Goal: Transaction & Acquisition: Purchase product/service

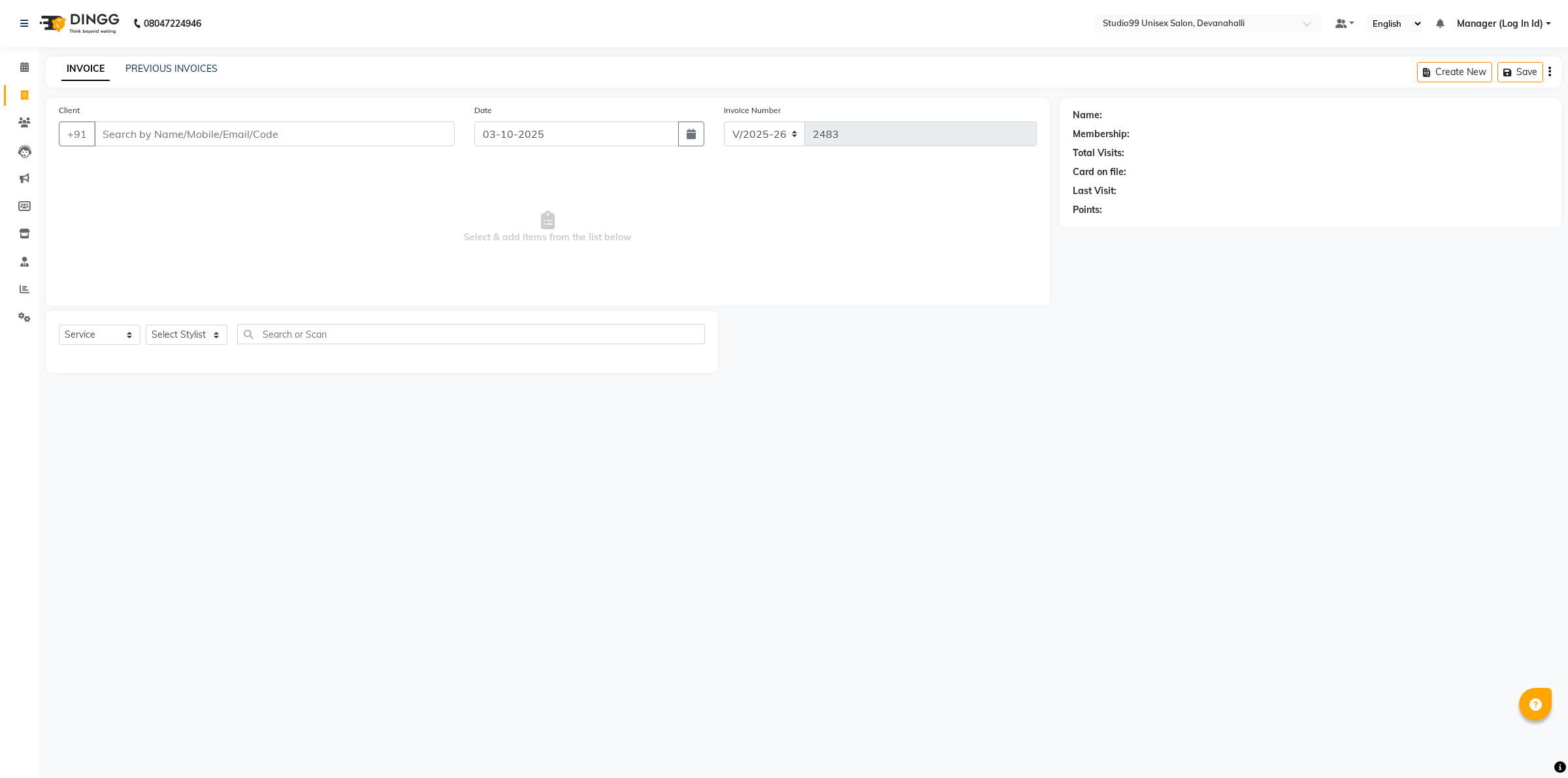
select select "6467"
select select "service"
click at [272, 125] on input "Client" at bounding box center [274, 134] width 361 height 25
paste input "8800777320"
type input "8800777320"
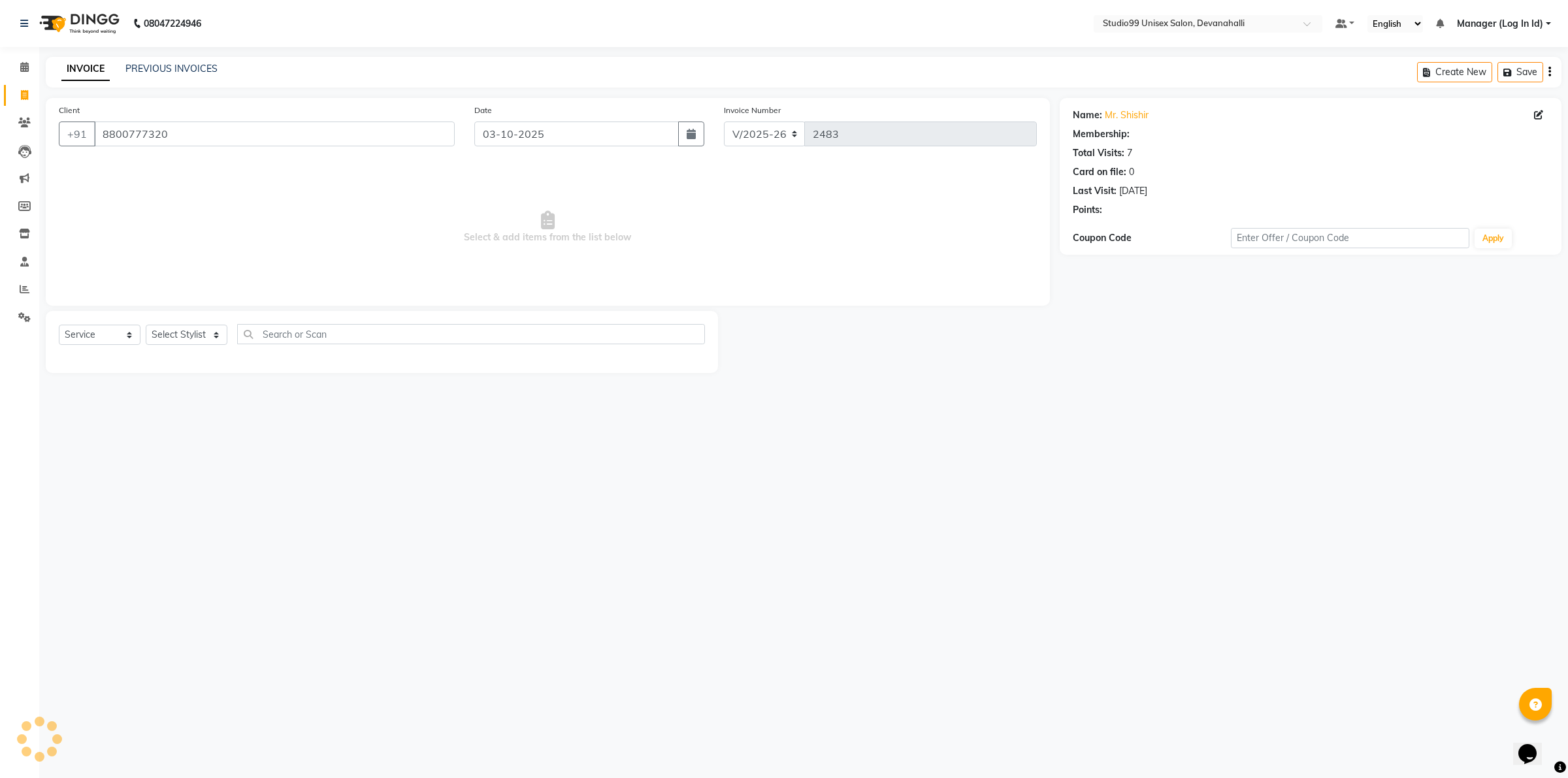
select select "1: Object"
click at [194, 337] on select "Select Stylist AANAYA Manager (Log In Id) Neha [PERSON_NAME] [PERSON_NAME] [PER…" at bounding box center [186, 335] width 81 height 21
select select "58194"
click at [146, 324] on select "Select Stylist AANAYA Manager (Log In Id) Neha [PERSON_NAME] [PERSON_NAME] [PER…" at bounding box center [186, 335] width 81 height 21
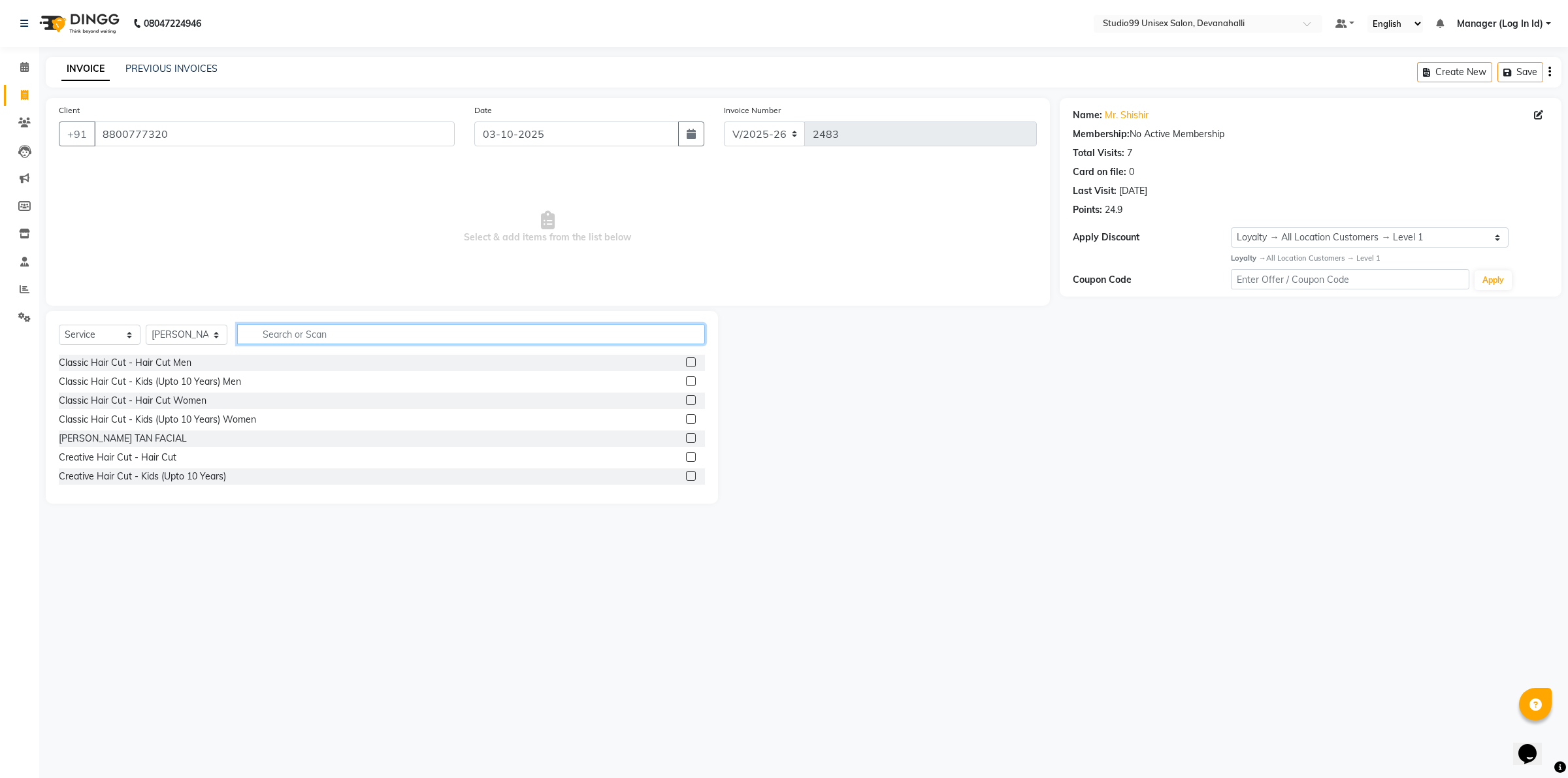
click at [304, 332] on input "text" at bounding box center [471, 334] width 468 height 21
drag, startPoint x: 203, startPoint y: 377, endPoint x: 235, endPoint y: 380, distance: 32.1
click at [203, 379] on div "Classic Hair Cut - Kids (Upto 10 Years) Men" at bounding box center [150, 382] width 182 height 14
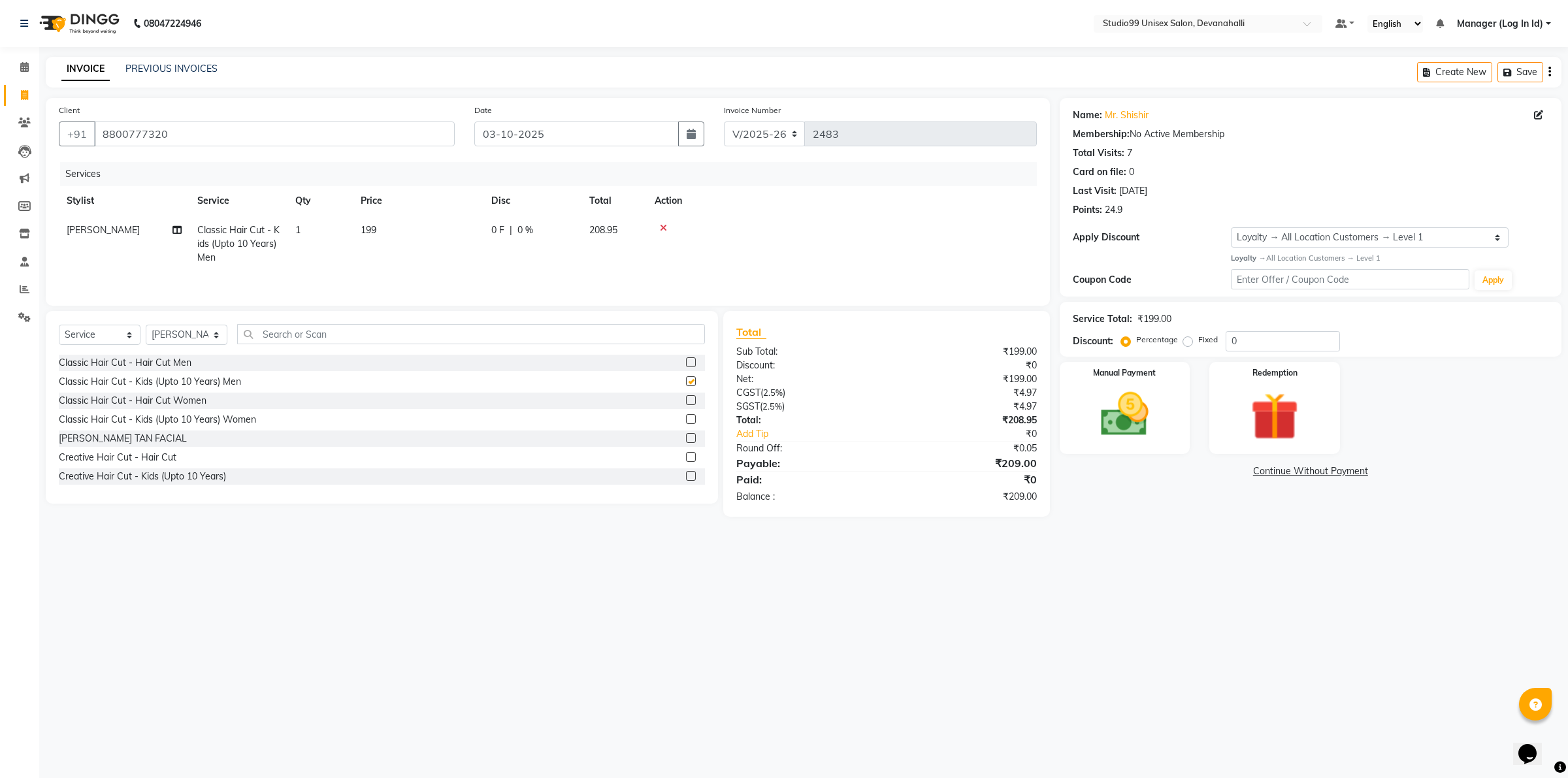
checkbox input "false"
drag, startPoint x: 1138, startPoint y: 407, endPoint x: 1142, endPoint y: 425, distance: 18.4
click at [1137, 409] on img at bounding box center [1124, 413] width 81 height 57
click at [1201, 472] on span "CARD" at bounding box center [1201, 472] width 28 height 15
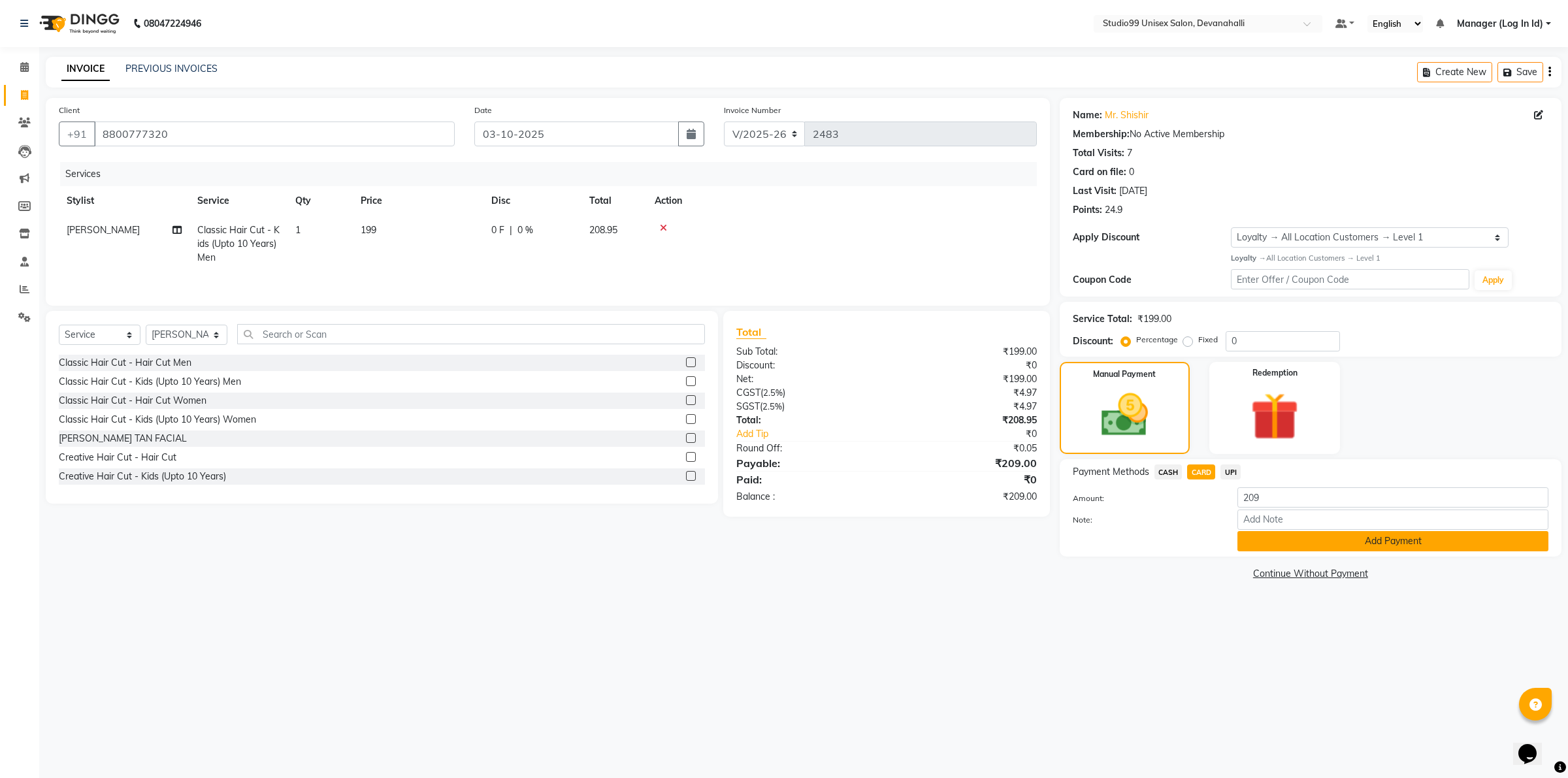
click at [1262, 536] on button "Add Payment" at bounding box center [1392, 541] width 311 height 21
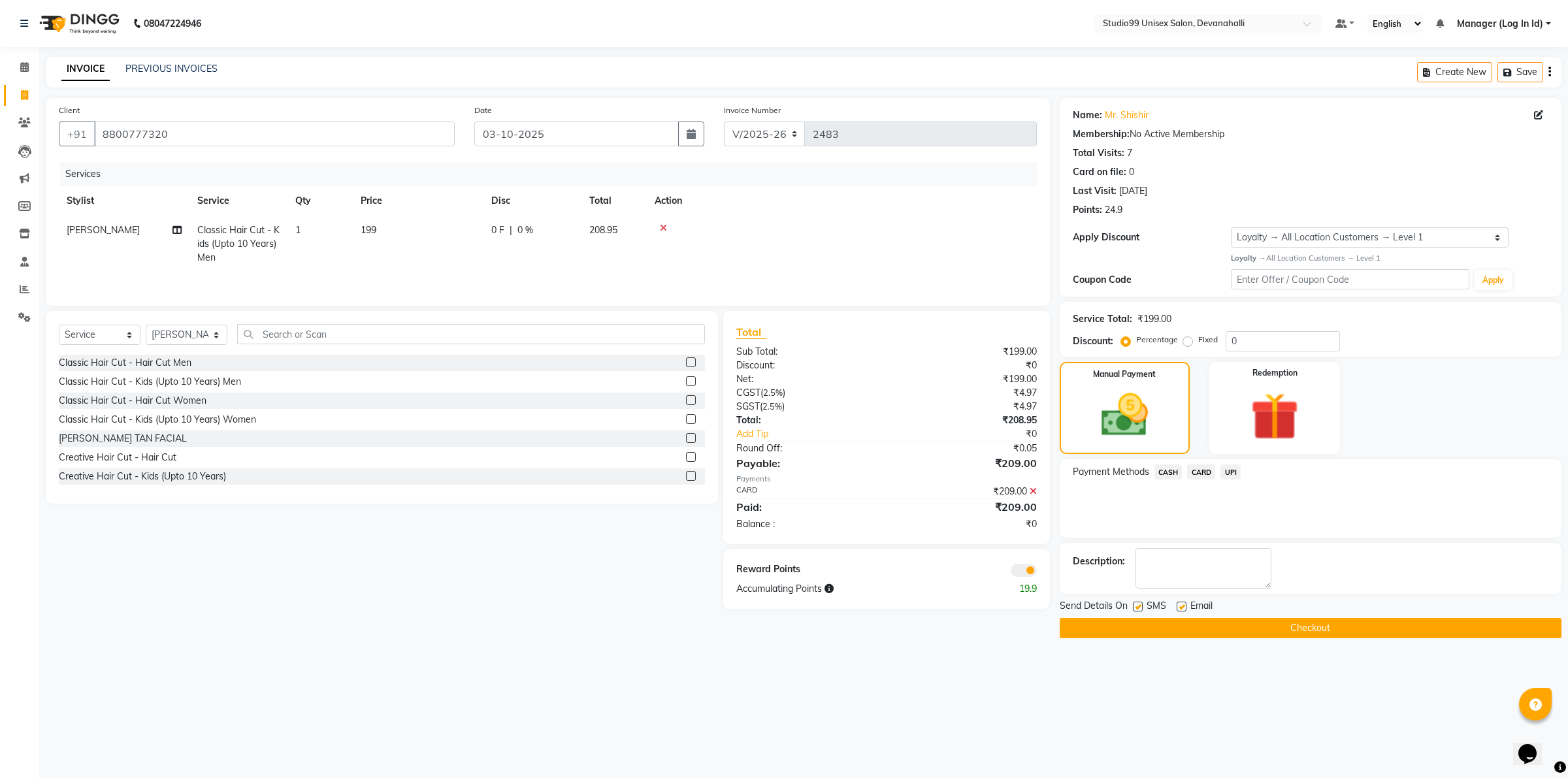
click at [1195, 638] on button "Checkout" at bounding box center [1311, 628] width 502 height 21
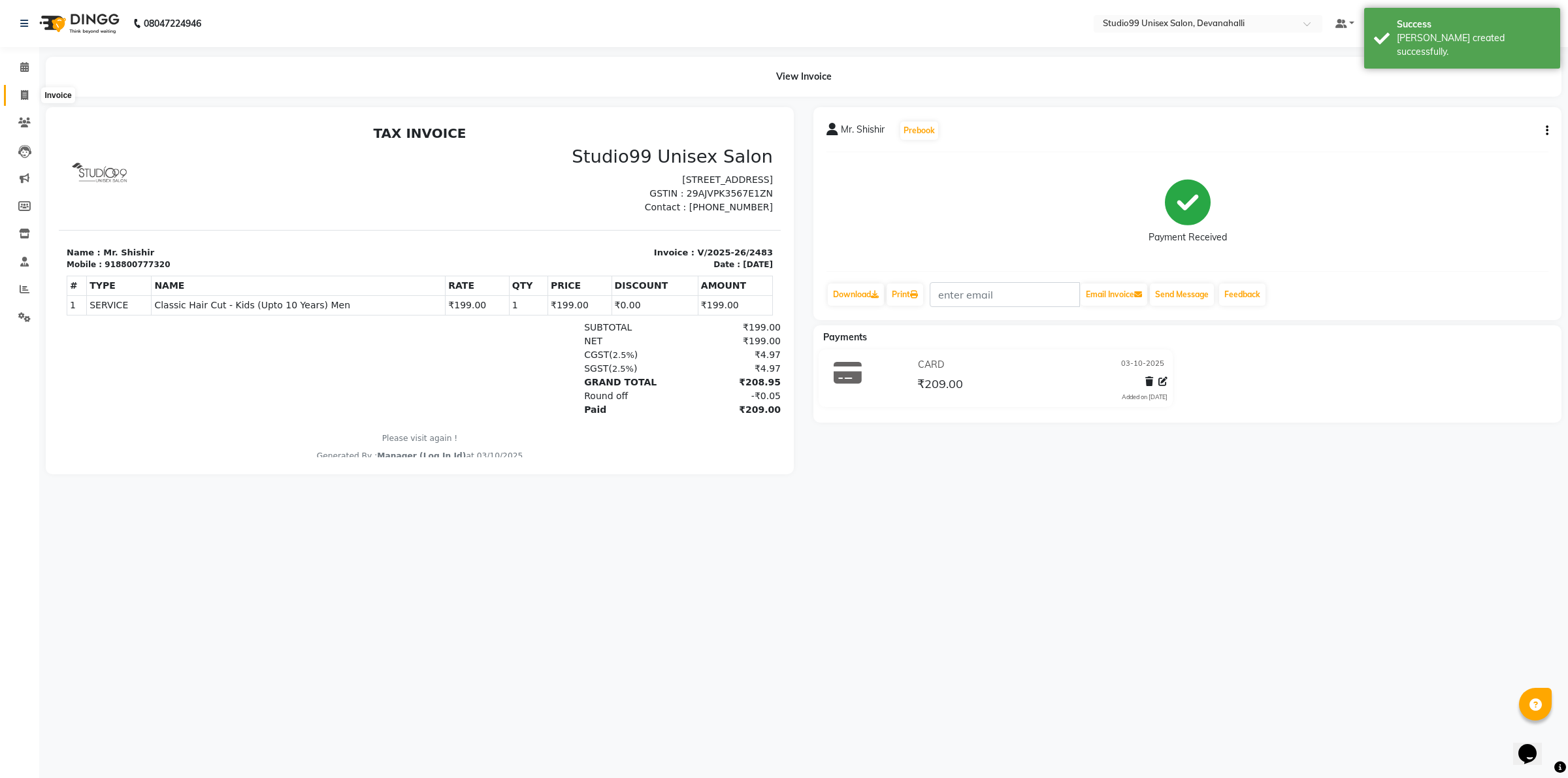
click at [21, 97] on icon at bounding box center [24, 94] width 7 height 9
select select "service"
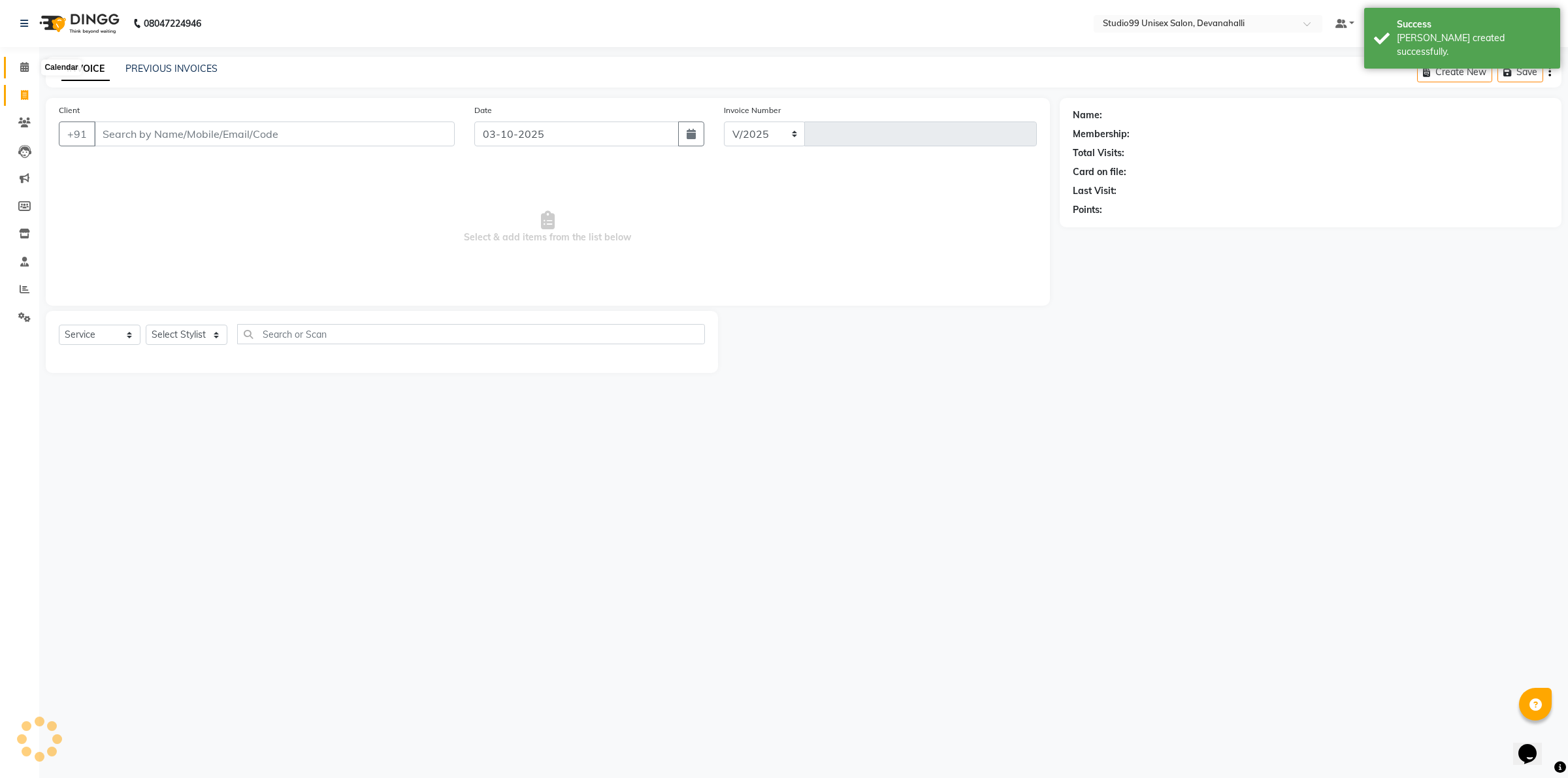
select select "6467"
type input "2484"
click at [145, 68] on link "PREVIOUS INVOICES" at bounding box center [171, 68] width 92 height 12
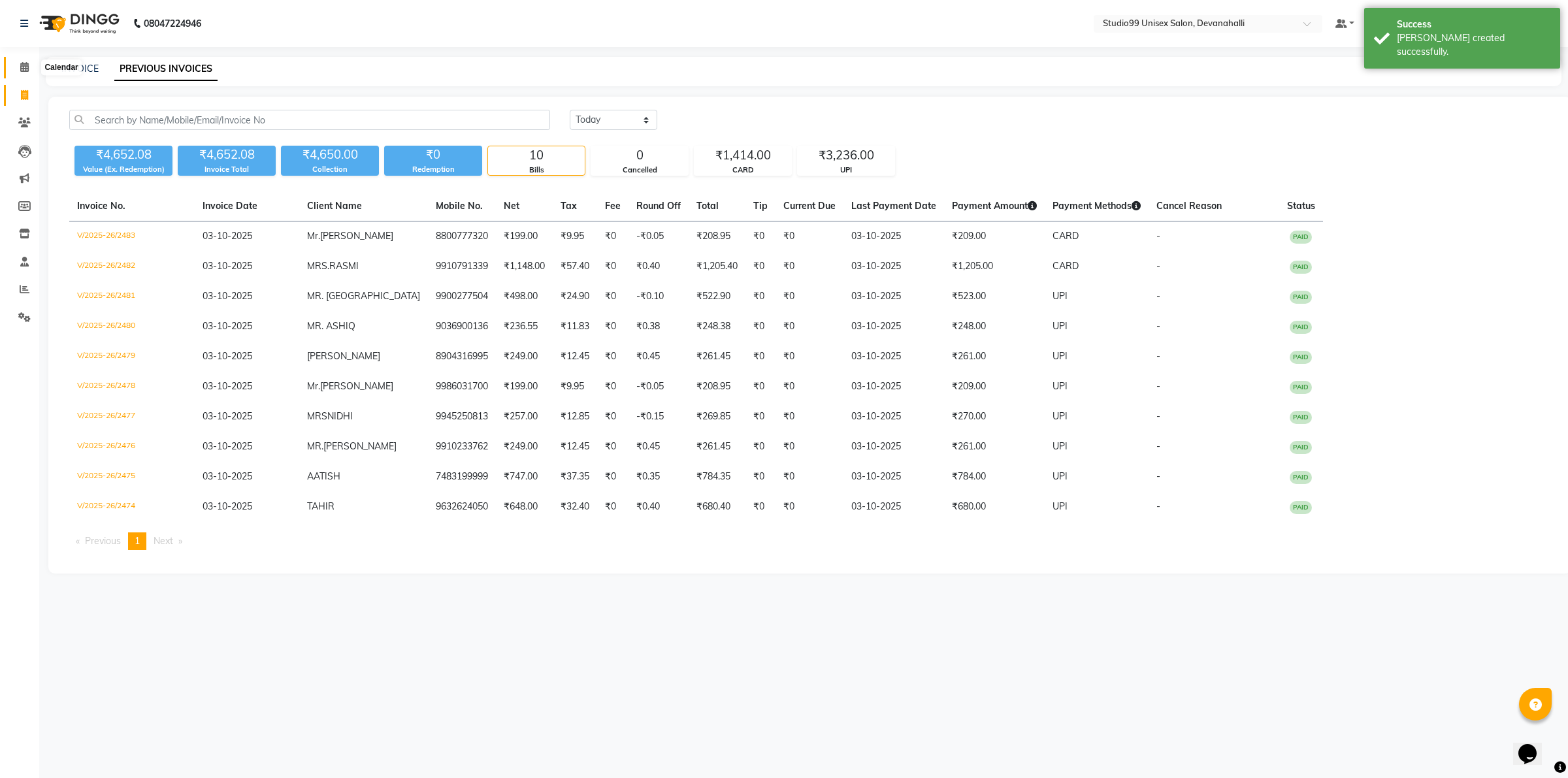
click at [25, 65] on icon at bounding box center [25, 66] width 9 height 9
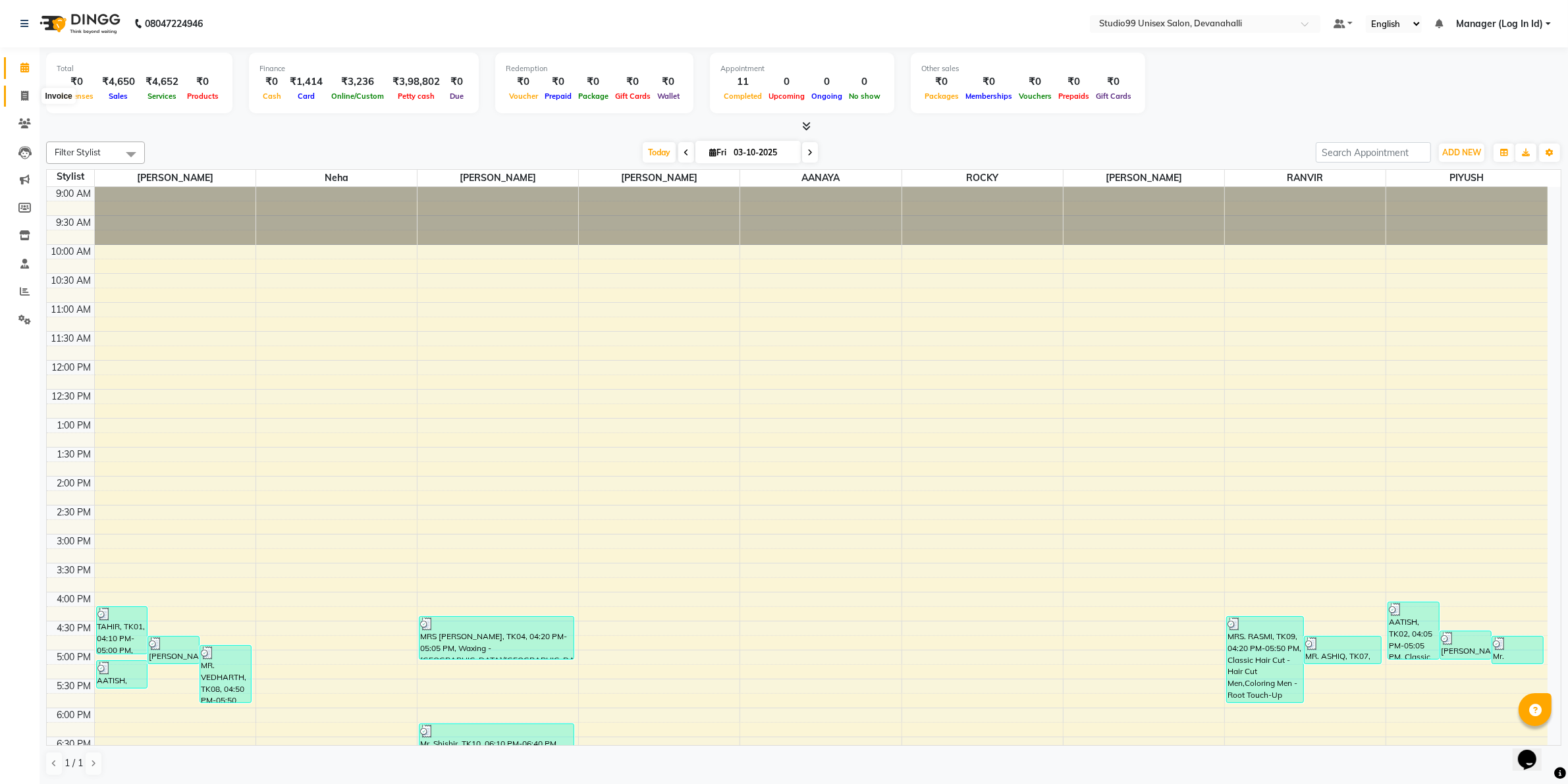
click at [16, 97] on span at bounding box center [24, 97] width 23 height 16
select select "service"
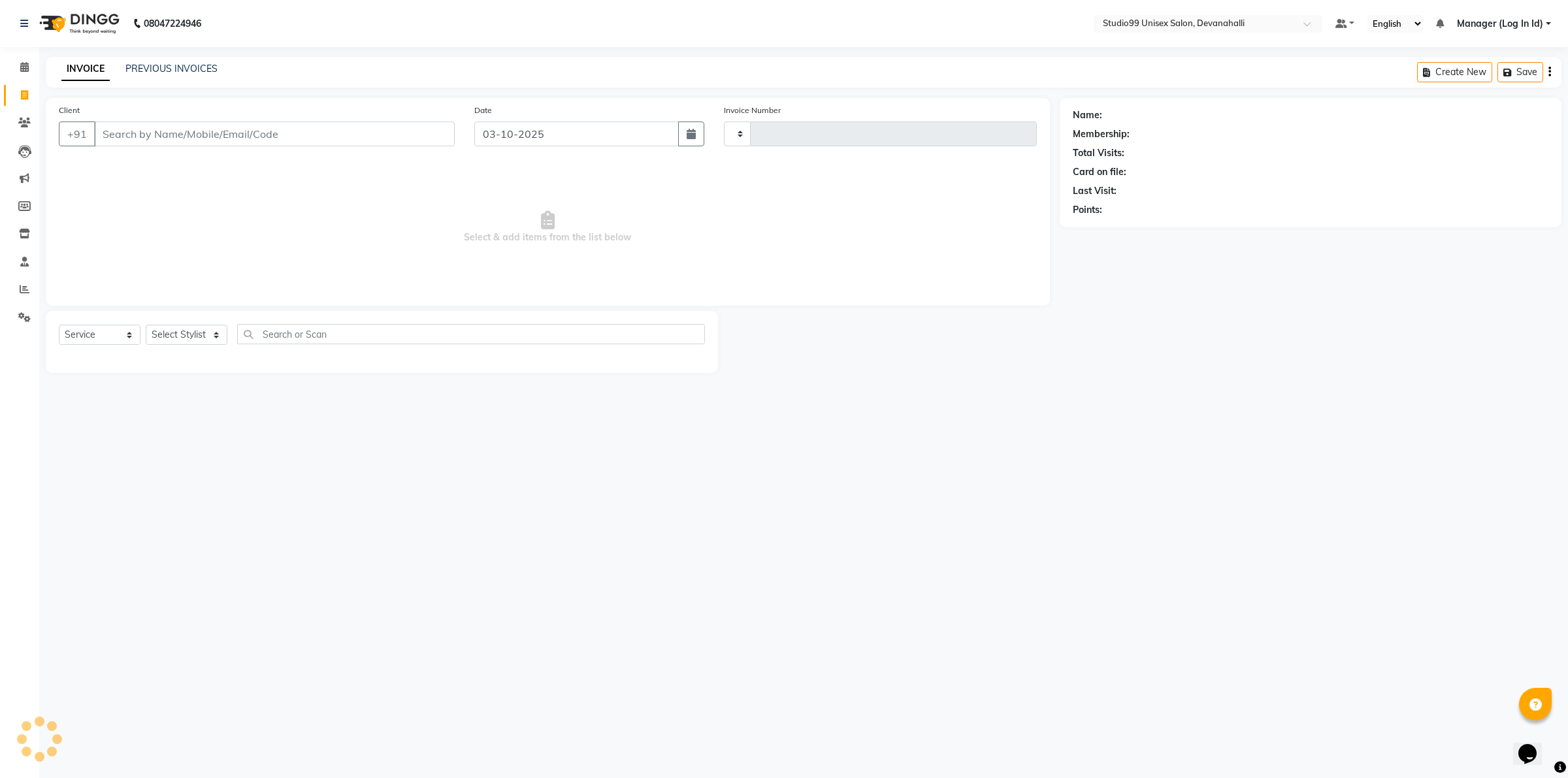
type input "2484"
select select "6467"
click at [149, 69] on link "PREVIOUS INVOICES" at bounding box center [171, 68] width 92 height 12
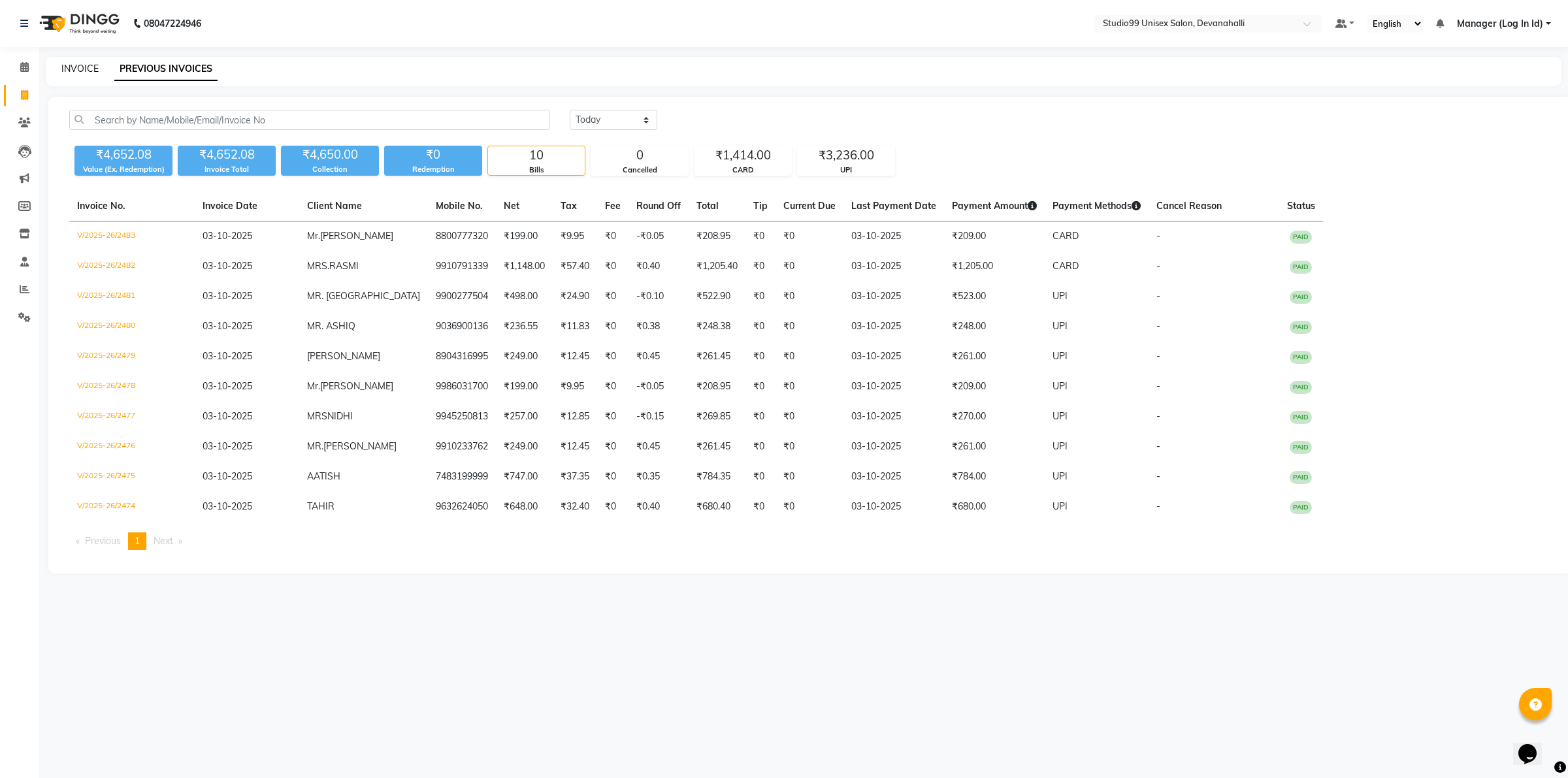
click at [72, 68] on link "INVOICE" at bounding box center [80, 68] width 37 height 12
select select "service"
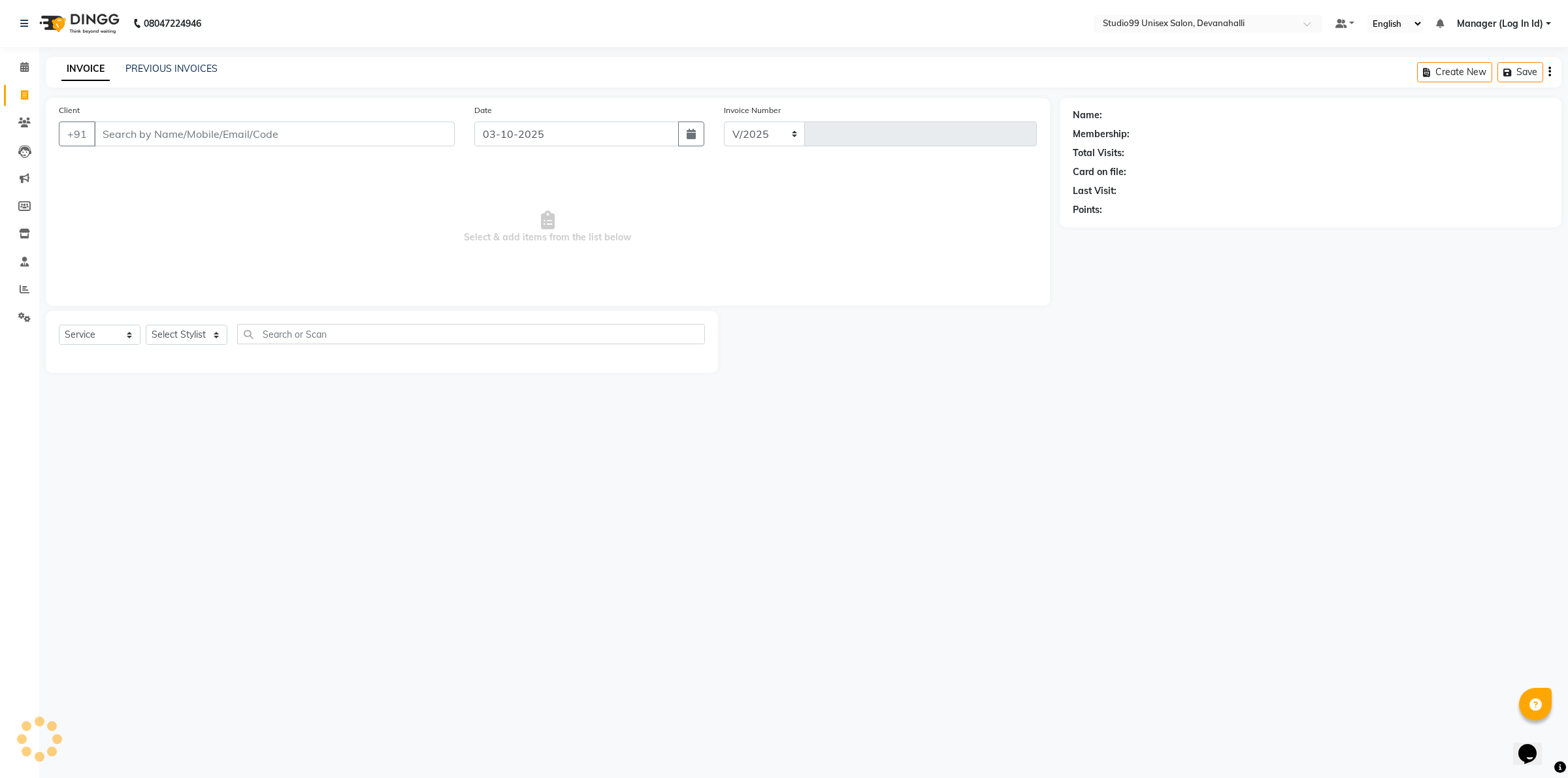
select select "6467"
type input "2484"
click at [178, 64] on link "PREVIOUS INVOICES" at bounding box center [171, 68] width 92 height 12
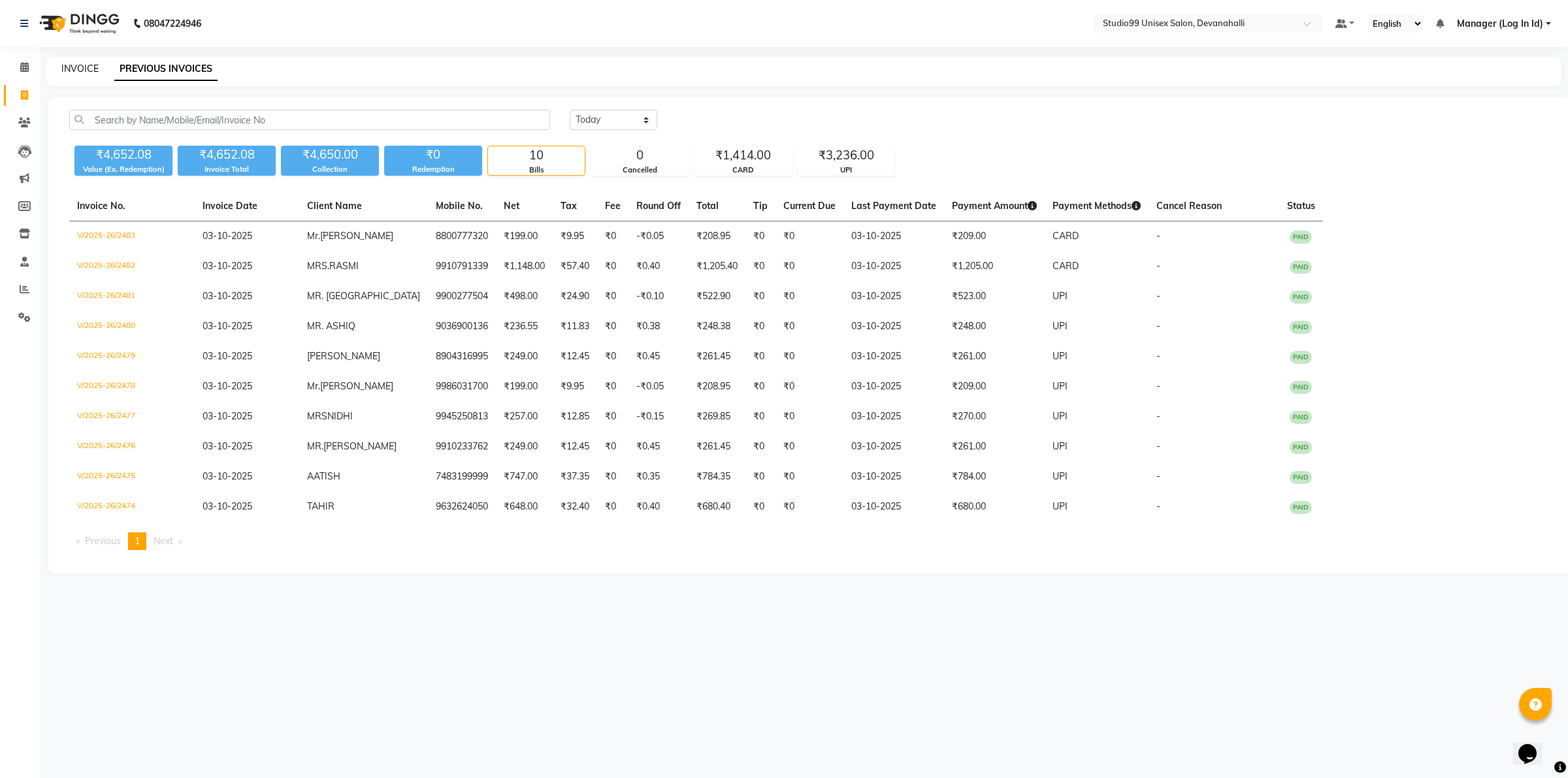
click at [77, 73] on link "INVOICE" at bounding box center [80, 68] width 37 height 12
select select "service"
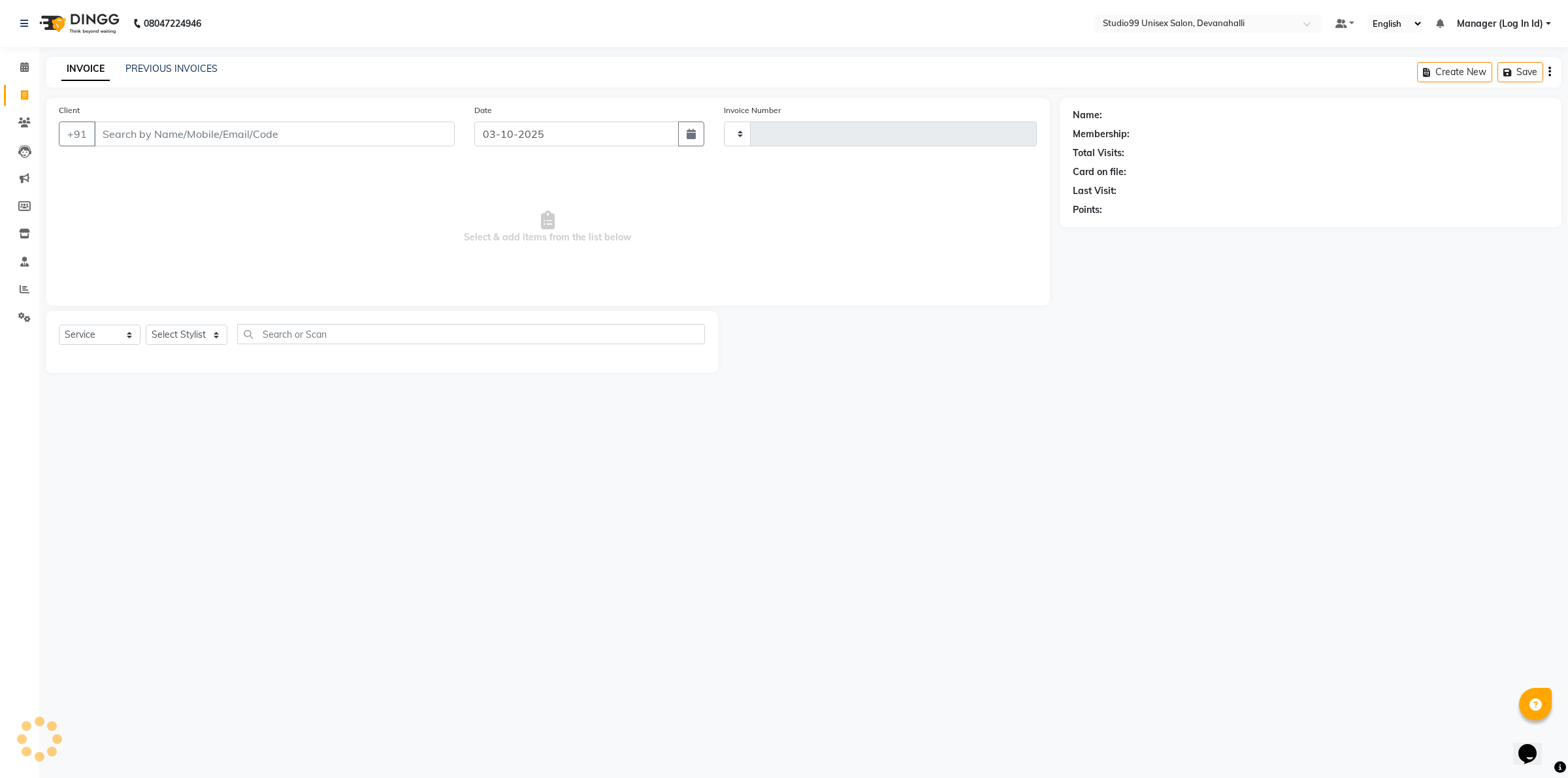
type input "2484"
select select "6467"
click at [212, 128] on input "Client" at bounding box center [274, 134] width 361 height 25
type input "78276666770"
click at [406, 128] on span "Add Client" at bounding box center [421, 134] width 51 height 13
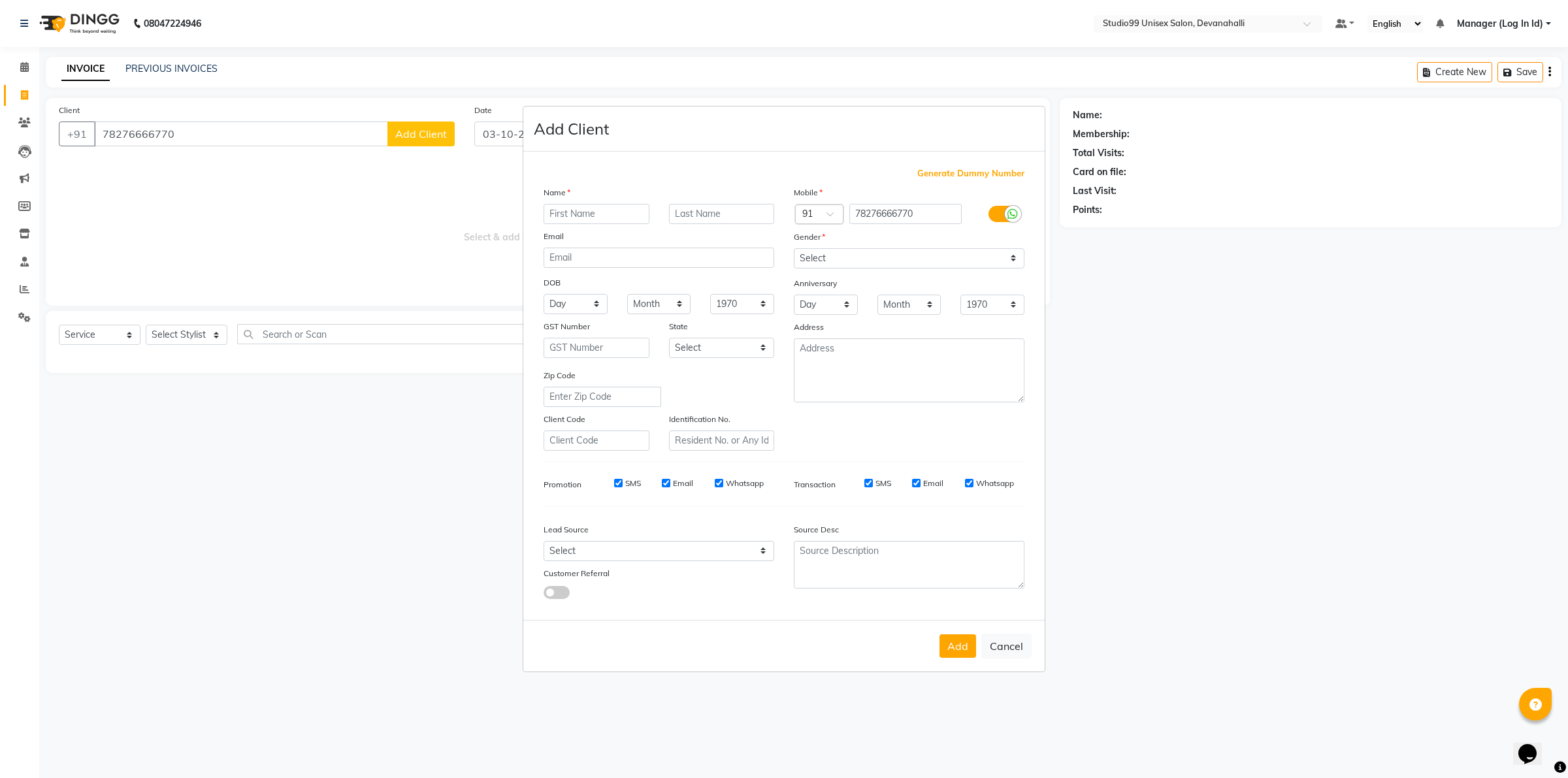
click at [614, 213] on input "text" at bounding box center [597, 214] width 106 height 21
type input "PRAMOD"
click at [903, 258] on select "Select [DEMOGRAPHIC_DATA] [DEMOGRAPHIC_DATA] Other Prefer Not To Say" at bounding box center [909, 258] width 230 height 21
select select "[DEMOGRAPHIC_DATA]"
click at [794, 249] on select "Select [DEMOGRAPHIC_DATA] [DEMOGRAPHIC_DATA] Other Prefer Not To Say" at bounding box center [909, 258] width 230 height 21
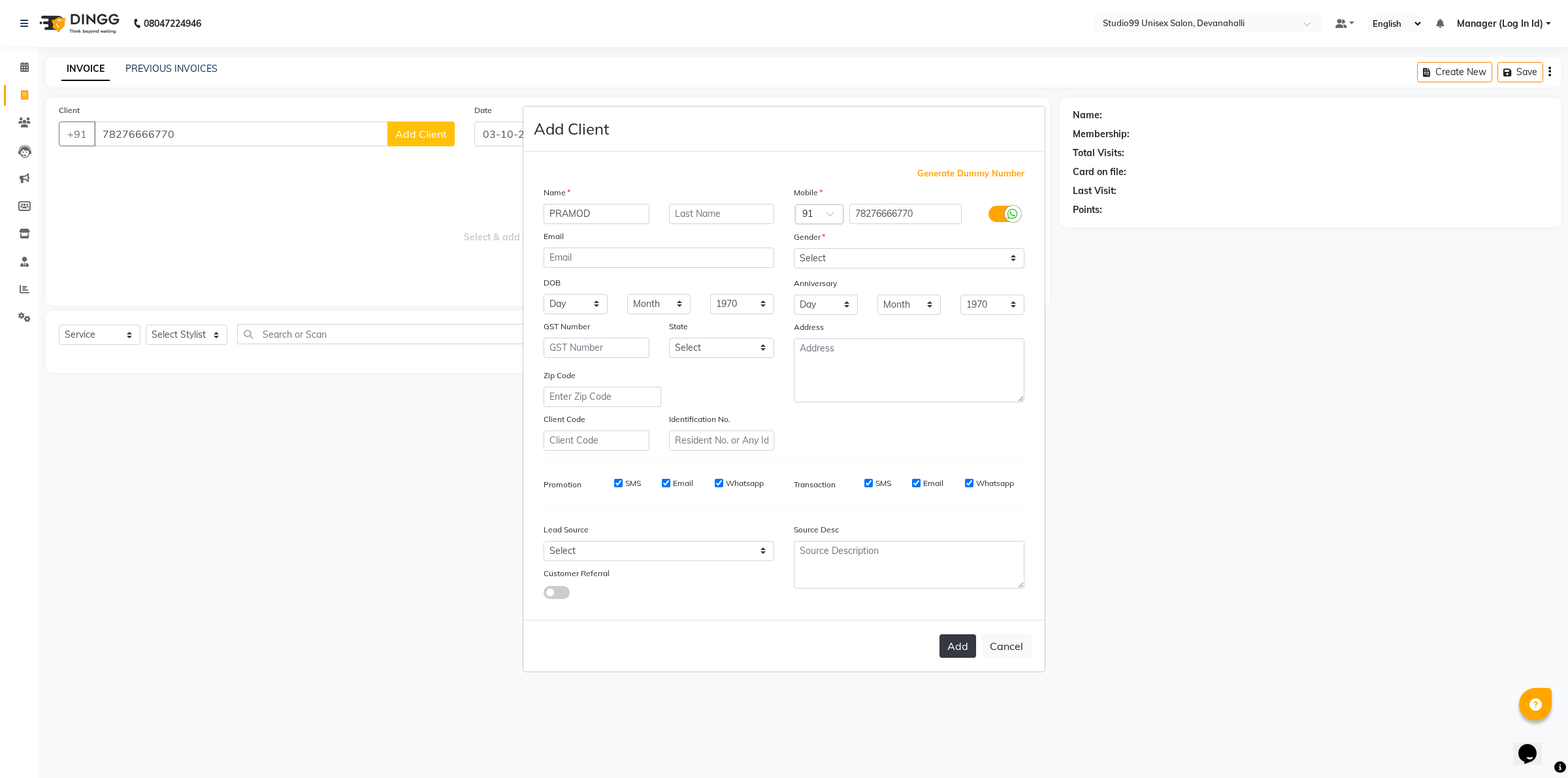
click at [964, 650] on button "Add" at bounding box center [957, 645] width 37 height 23
select select
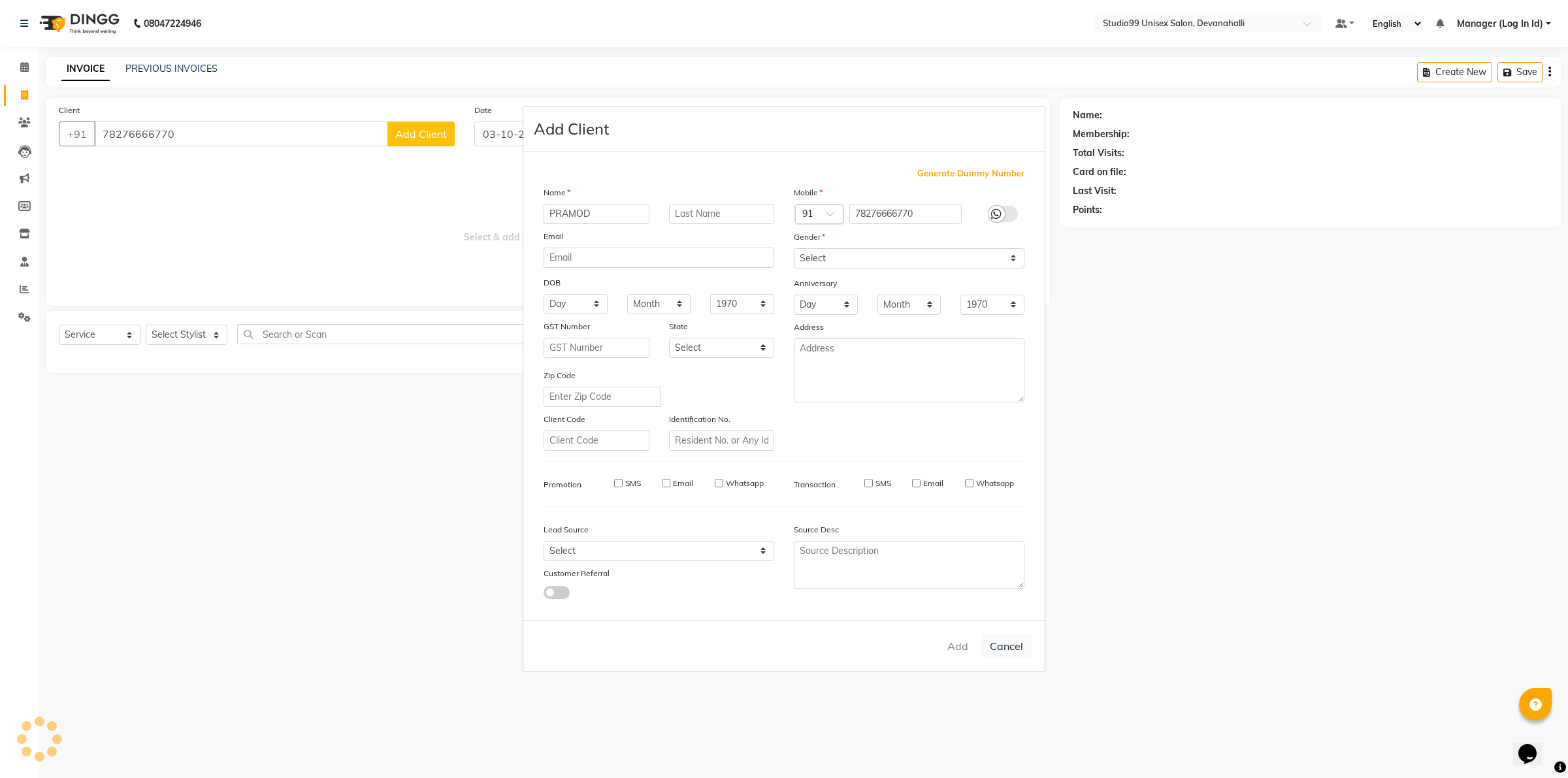
select select
checkbox input "false"
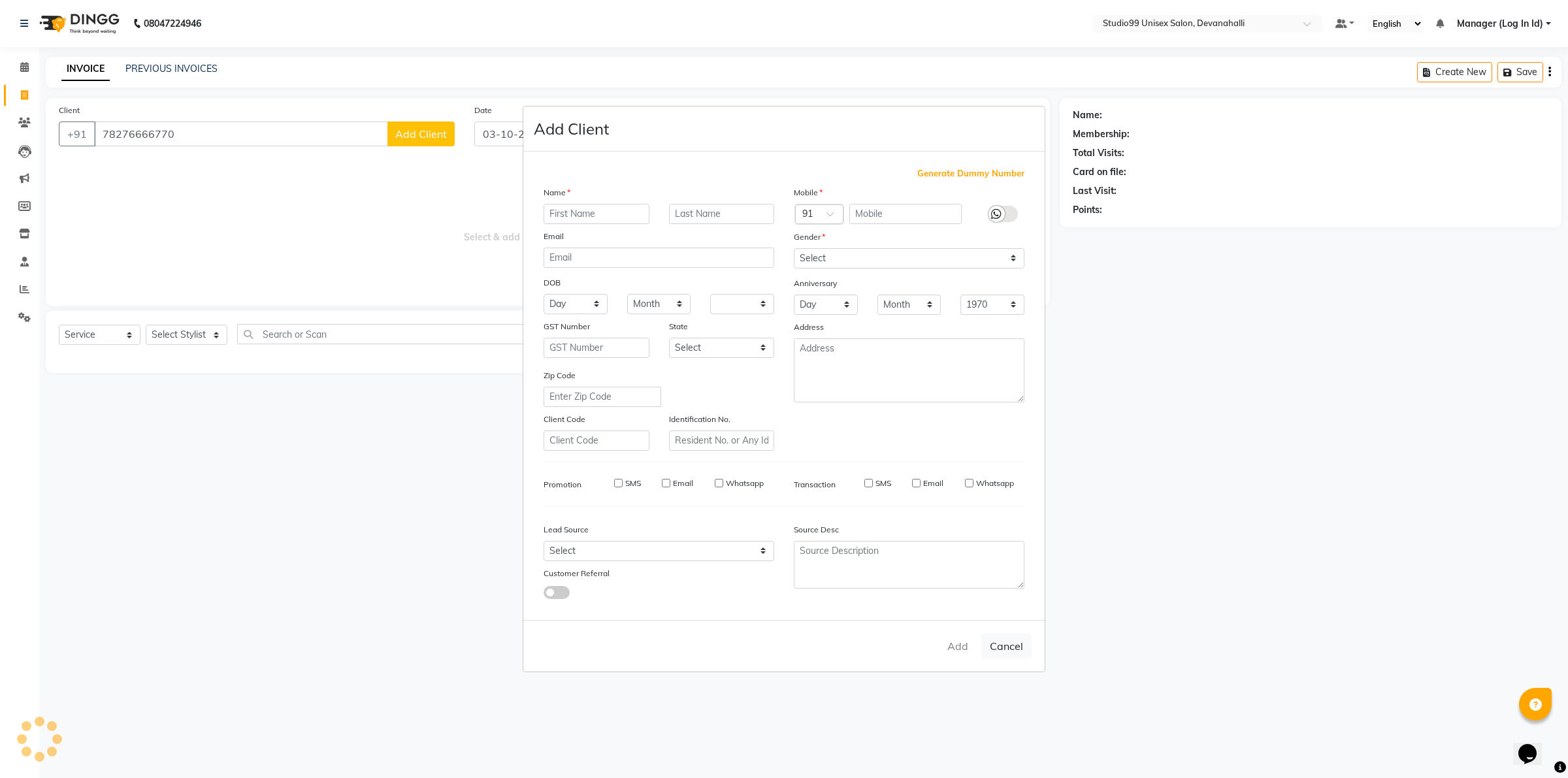
checkbox input "false"
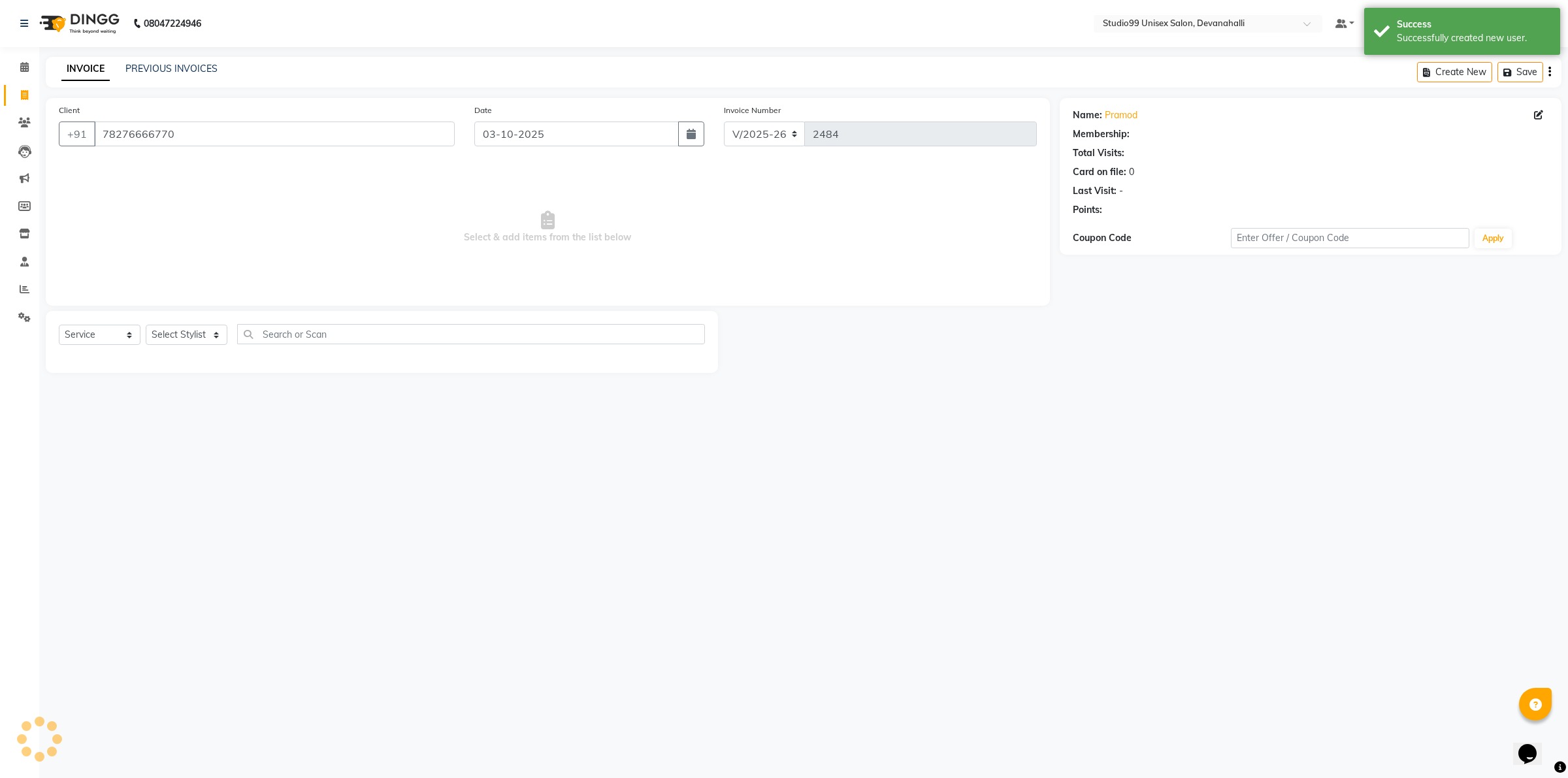
select select "1: Object"
click at [196, 332] on select "Select Stylist AANAYA Manager (Log In Id) Neha [PERSON_NAME] [PERSON_NAME] [PER…" at bounding box center [186, 335] width 81 height 21
select select "49236"
click at [146, 324] on select "Select Stylist AANAYA Manager (Log In Id) Neha [PERSON_NAME] [PERSON_NAME] [PER…" at bounding box center [186, 335] width 81 height 21
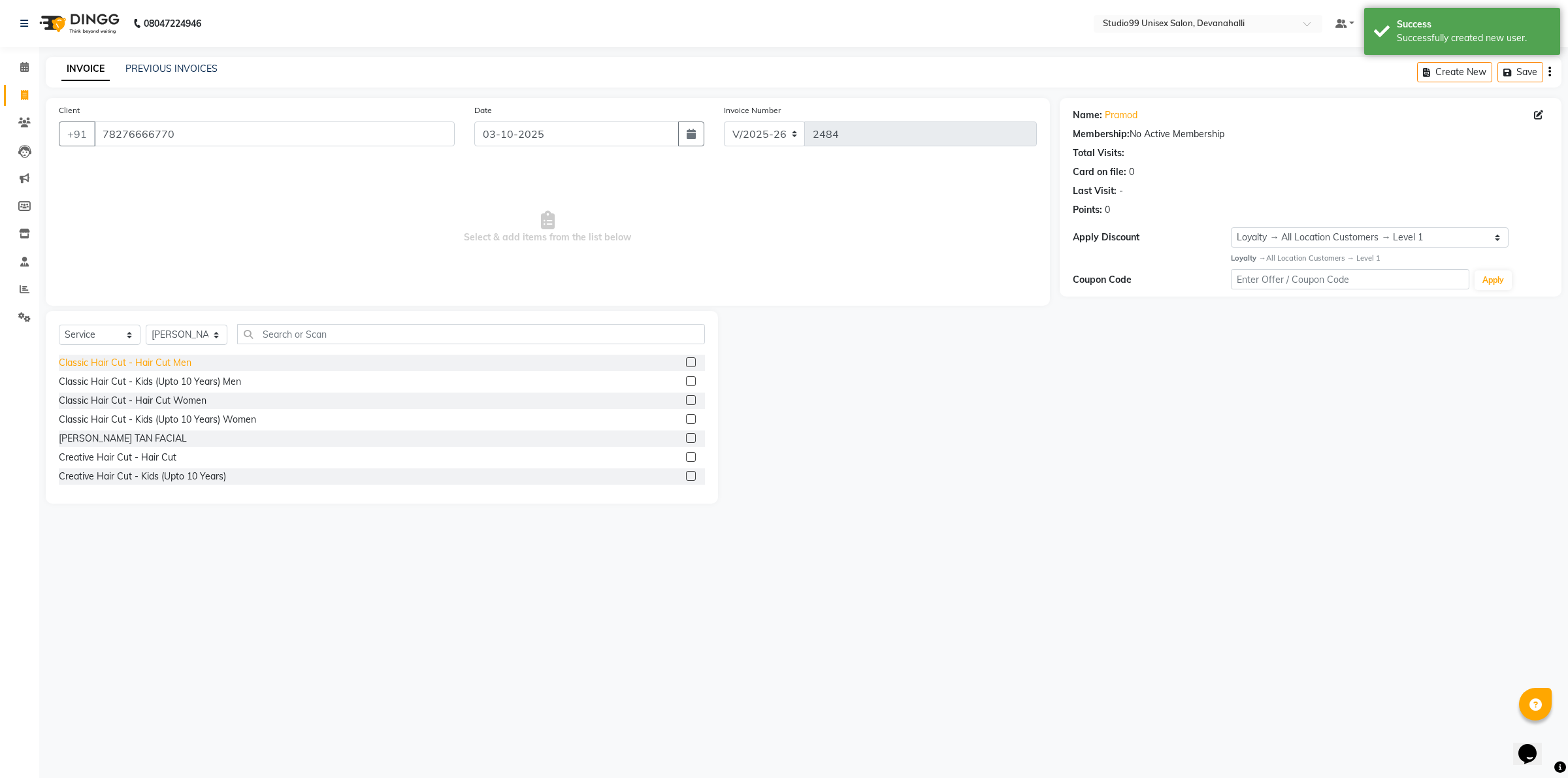
click at [136, 359] on div "Classic Hair Cut - Hair Cut Men" at bounding box center [125, 363] width 133 height 14
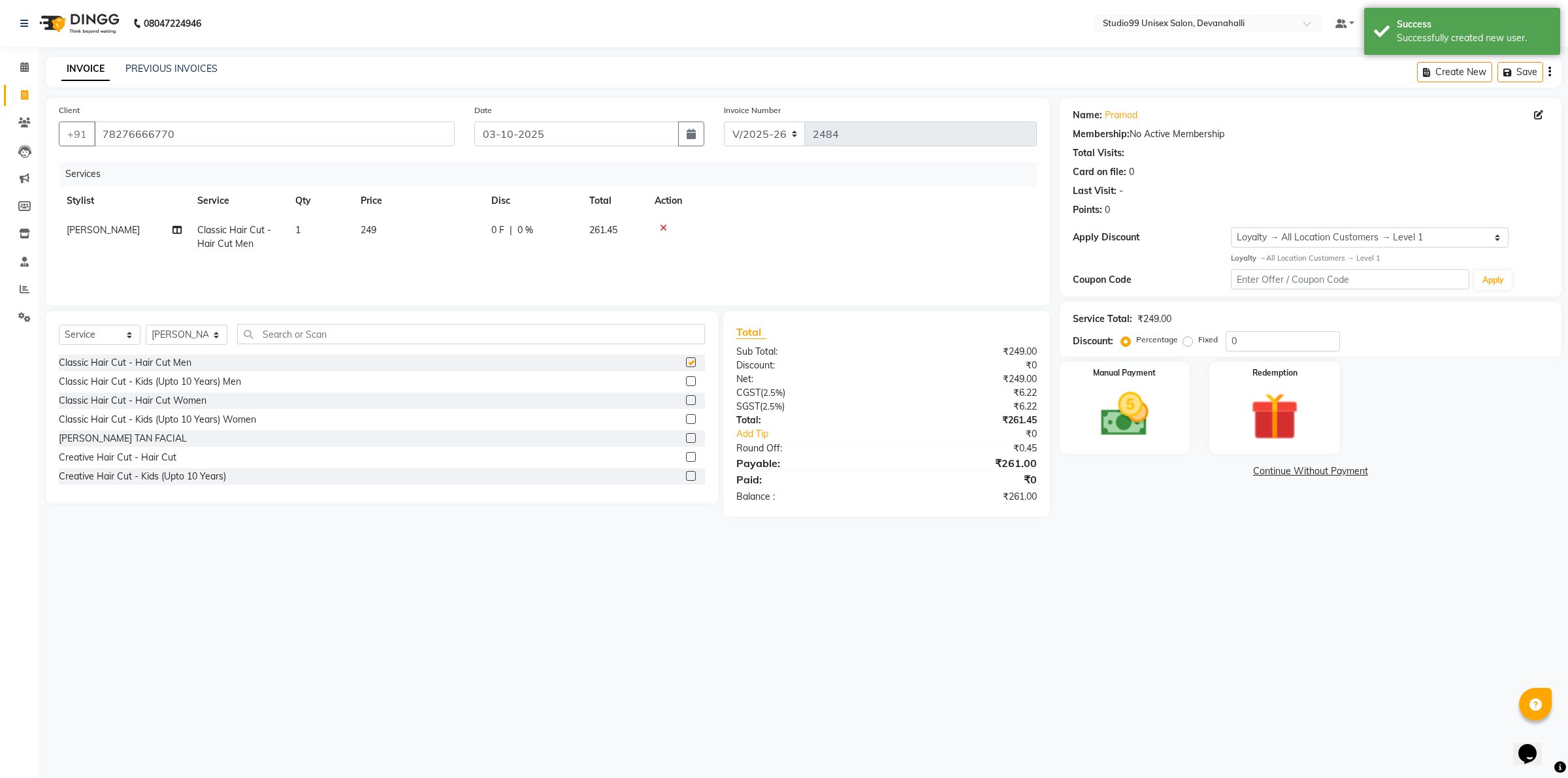
checkbox input "false"
click at [1157, 416] on img at bounding box center [1124, 413] width 81 height 57
click at [1225, 473] on span "UPI" at bounding box center [1231, 472] width 21 height 15
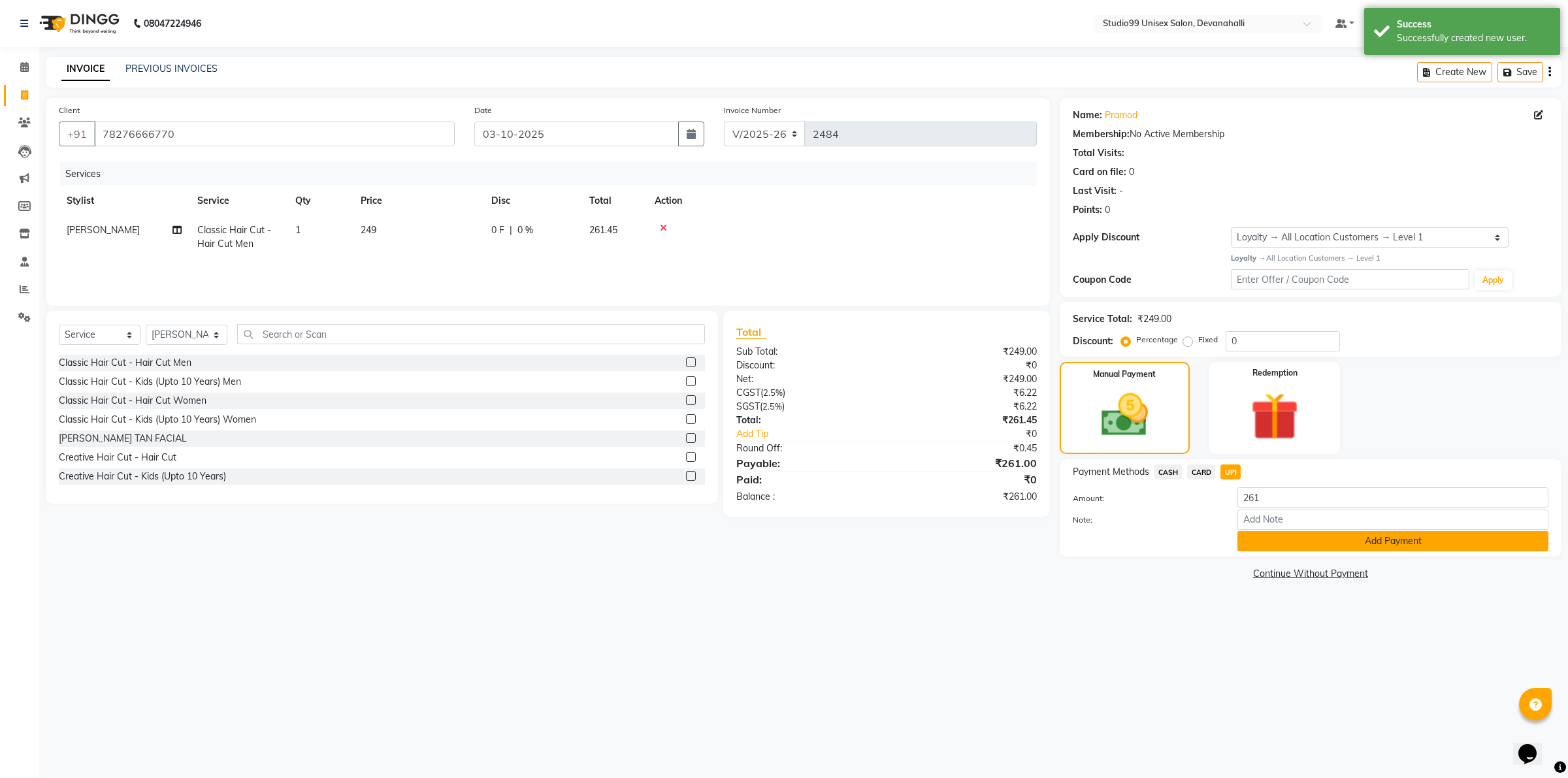
click at [1280, 549] on button "Add Payment" at bounding box center [1392, 541] width 311 height 21
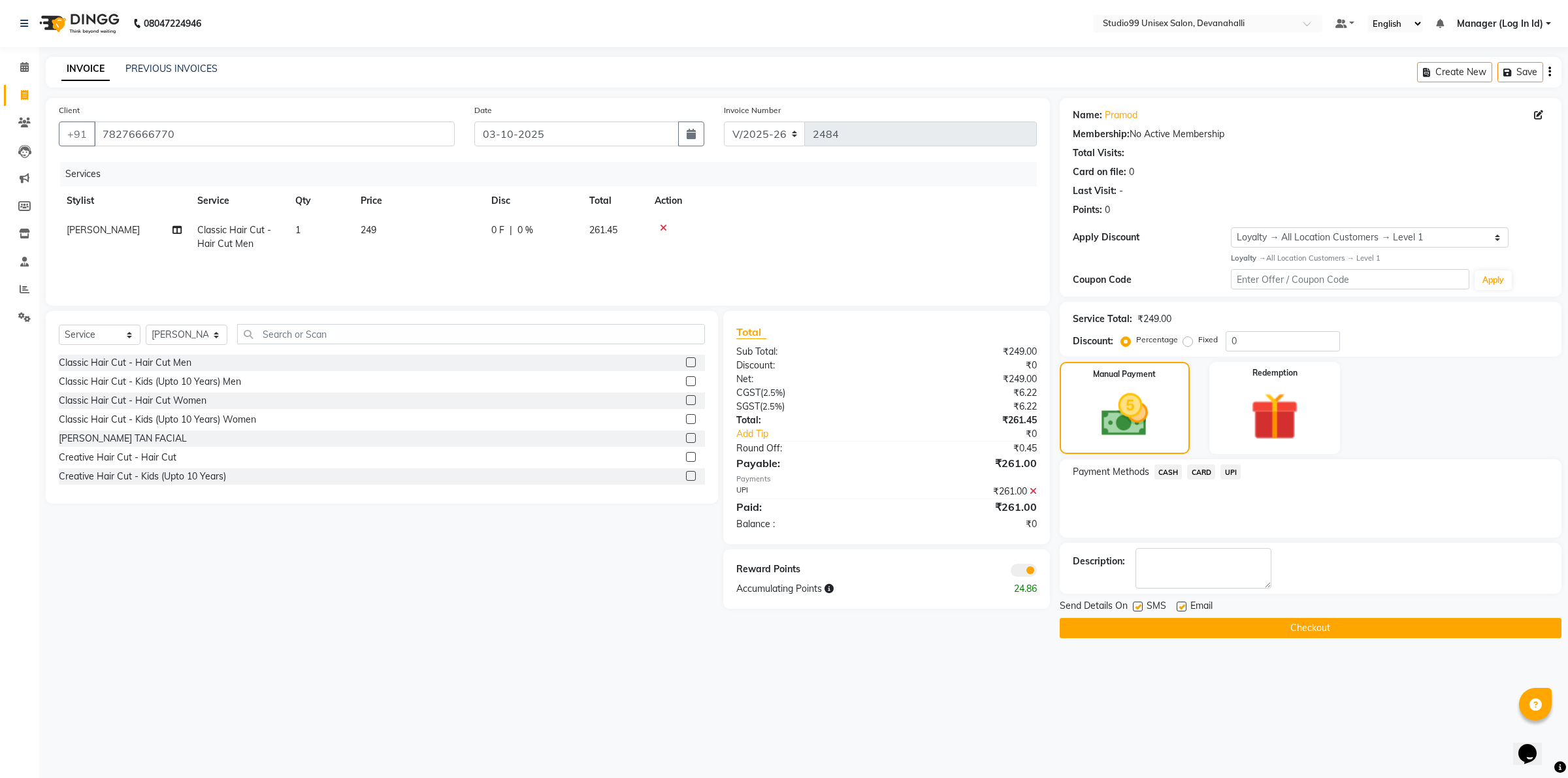
click at [1132, 635] on button "Checkout" at bounding box center [1311, 628] width 502 height 21
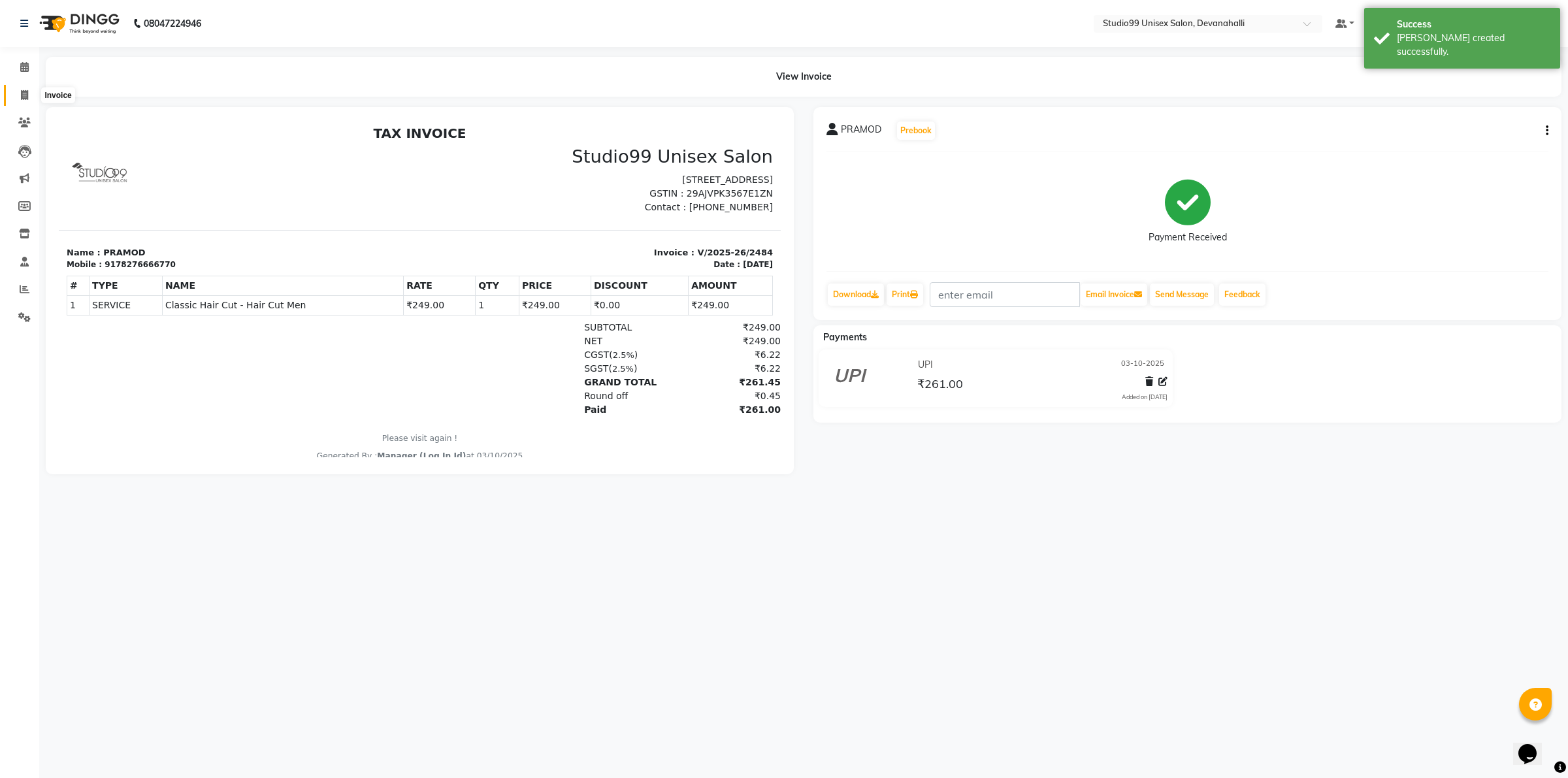
click at [21, 101] on span at bounding box center [24, 96] width 23 height 15
select select "service"
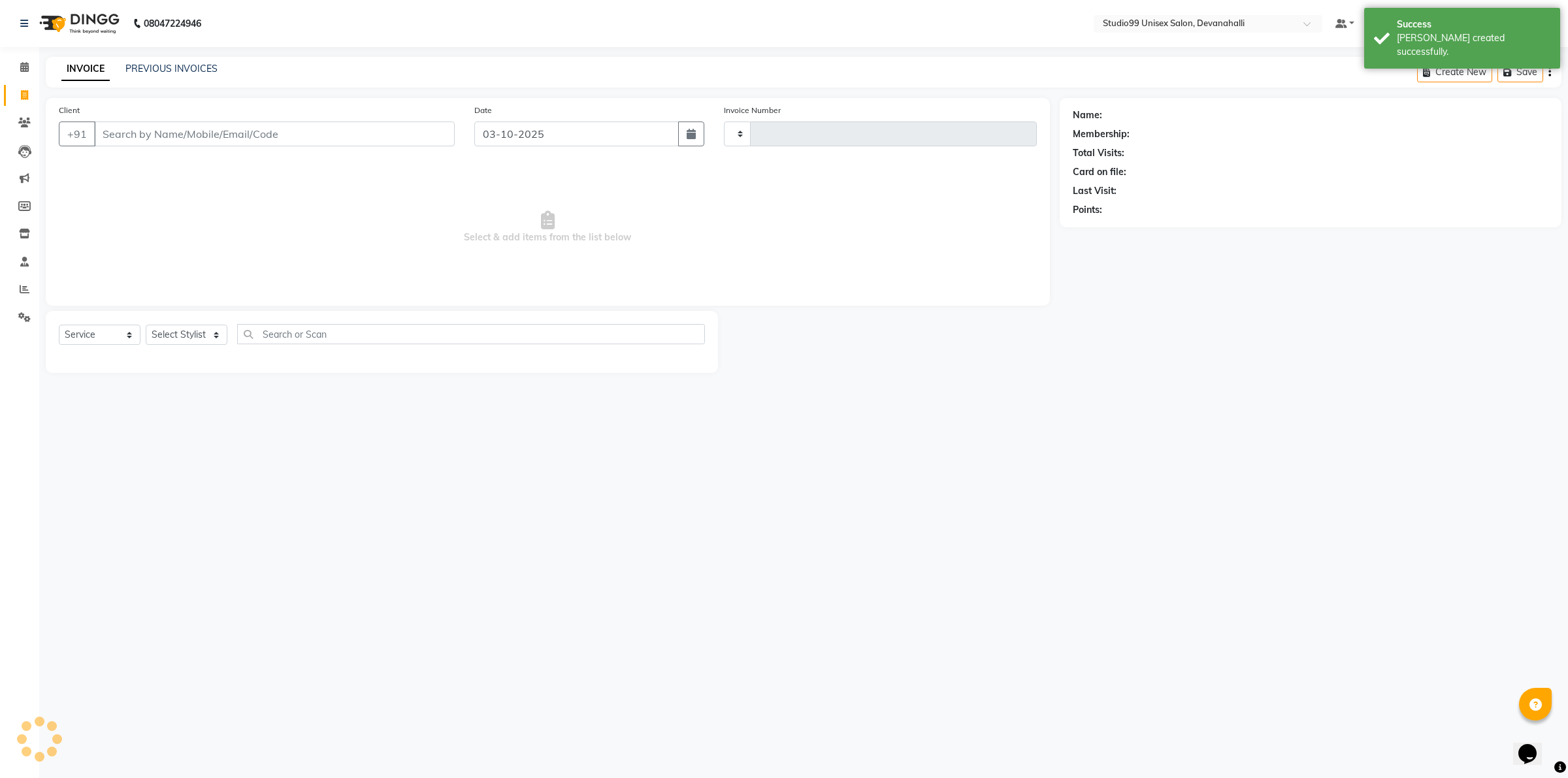
type input "2485"
select select "6467"
